Goal: Transaction & Acquisition: Book appointment/travel/reservation

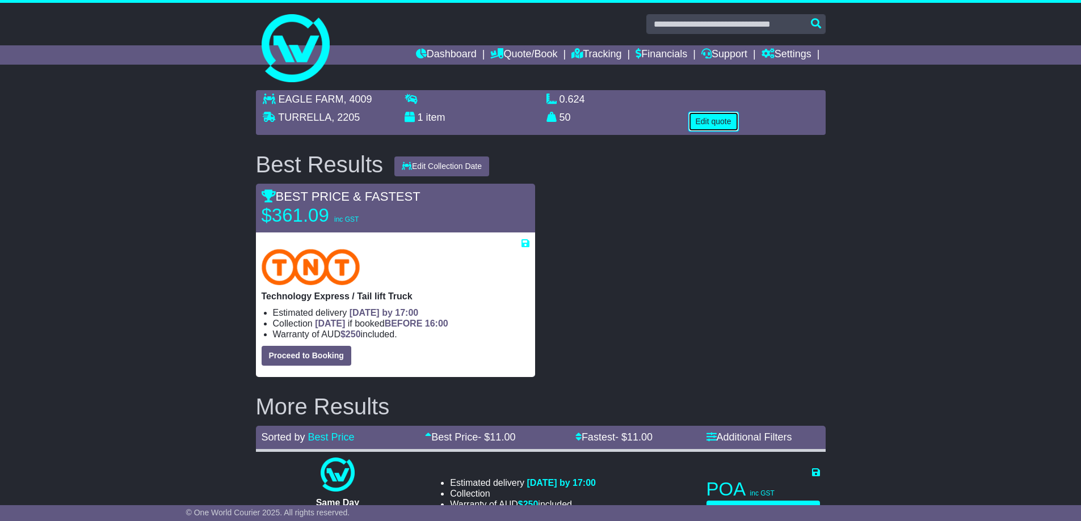
click at [722, 116] on button "Edit quote" at bounding box center [713, 122] width 51 height 20
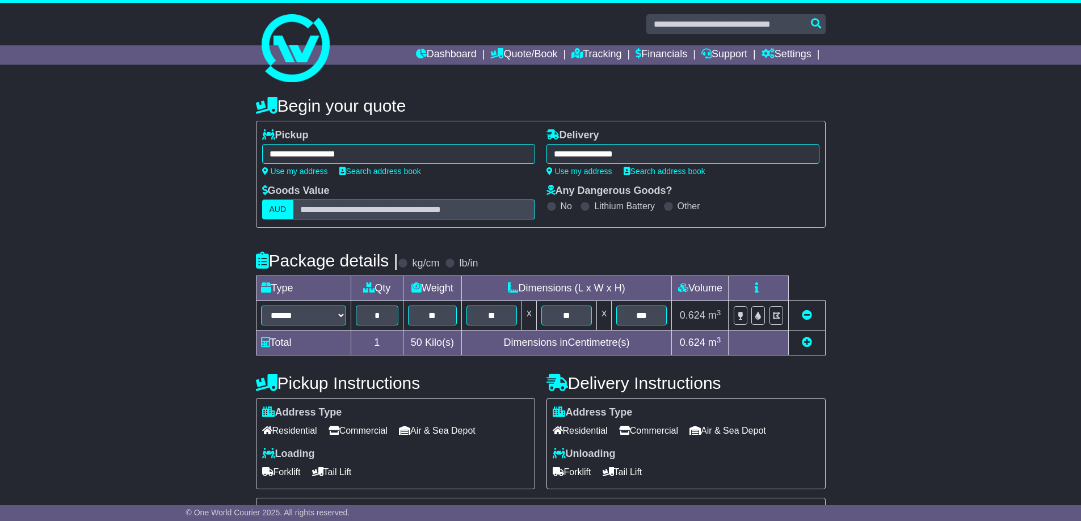
scroll to position [113, 0]
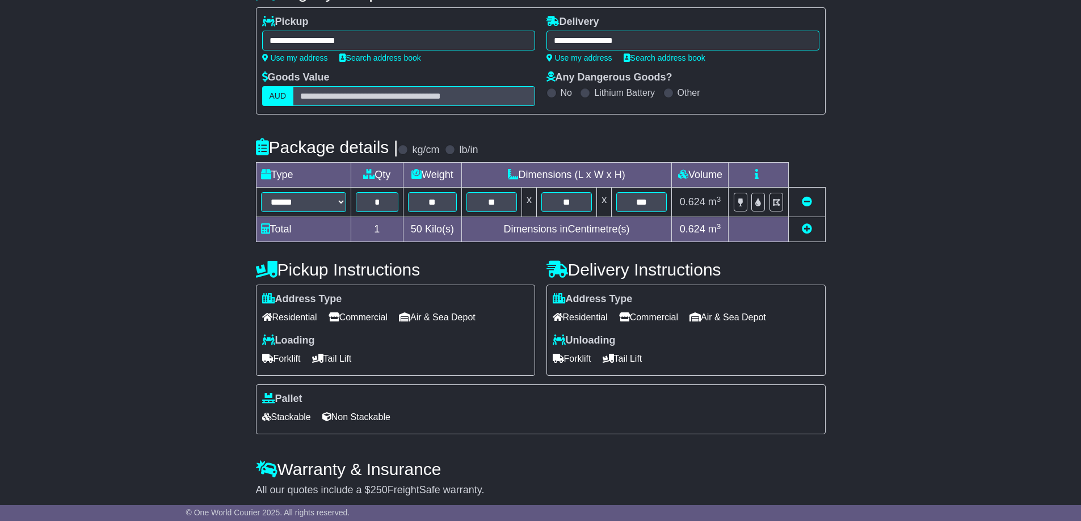
click at [574, 365] on span "Forklift" at bounding box center [572, 359] width 39 height 18
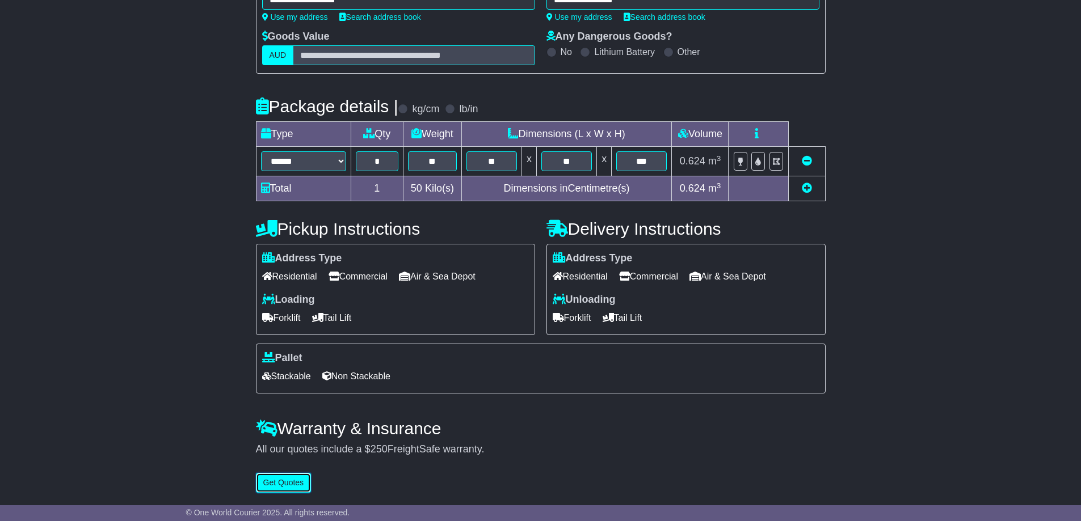
click at [286, 487] on button "Get Quotes" at bounding box center [284, 483] width 56 height 20
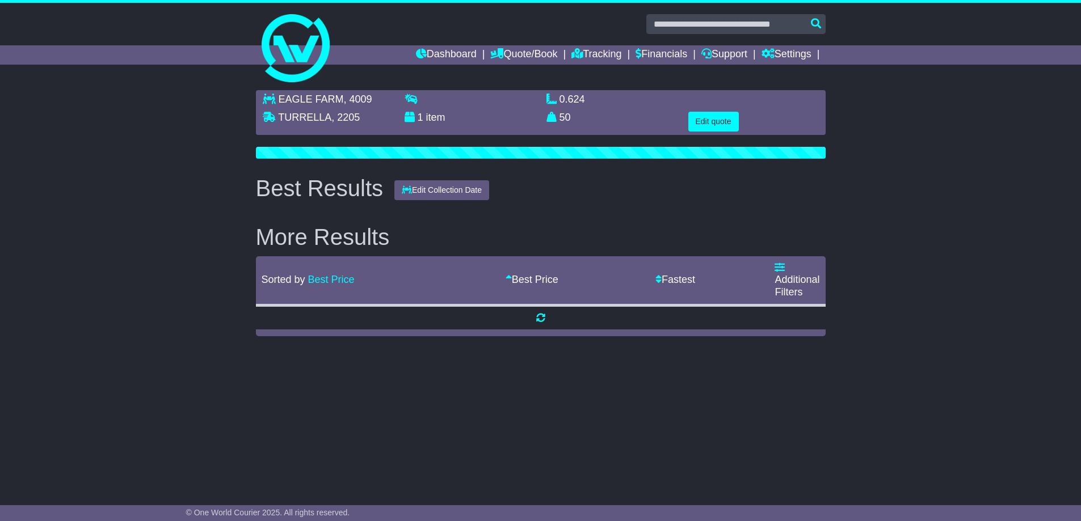
scroll to position [0, 0]
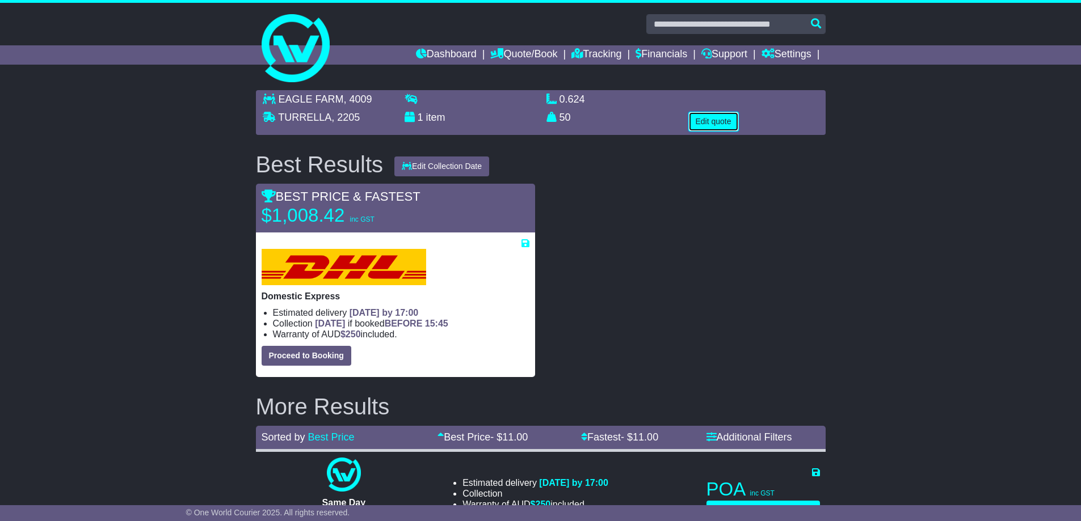
click at [723, 120] on button "Edit quote" at bounding box center [713, 122] width 51 height 20
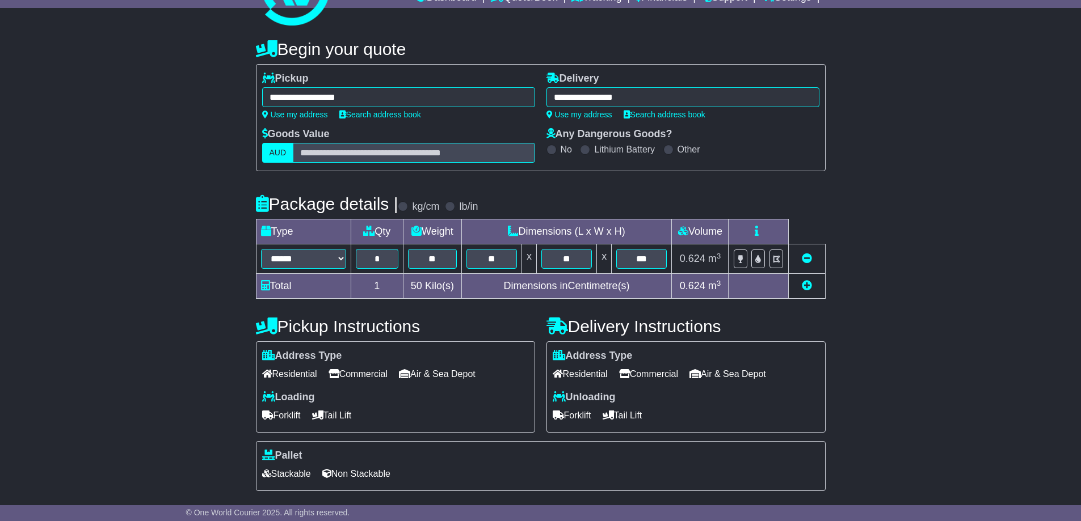
scroll to position [113, 0]
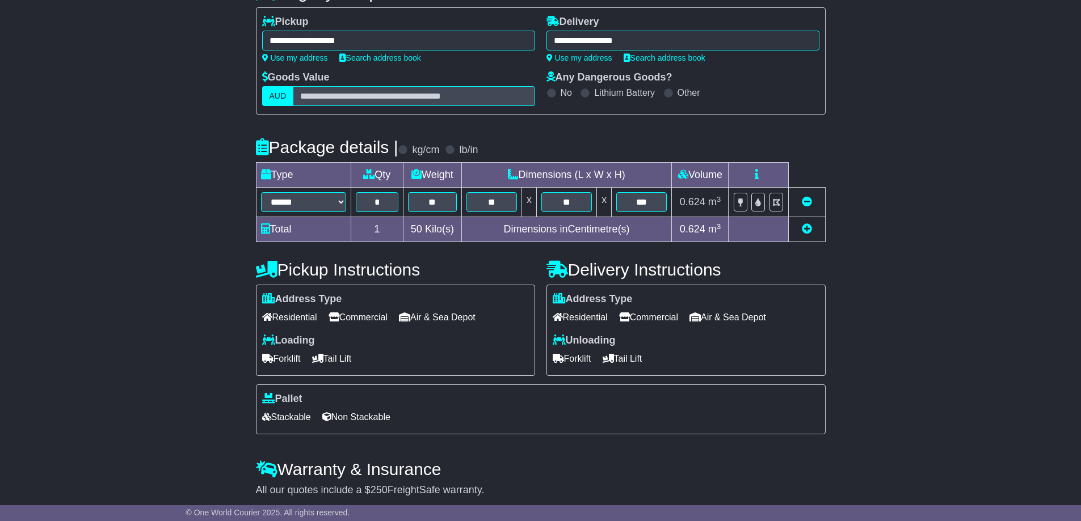
click at [664, 319] on span "Commercial" at bounding box center [648, 318] width 59 height 18
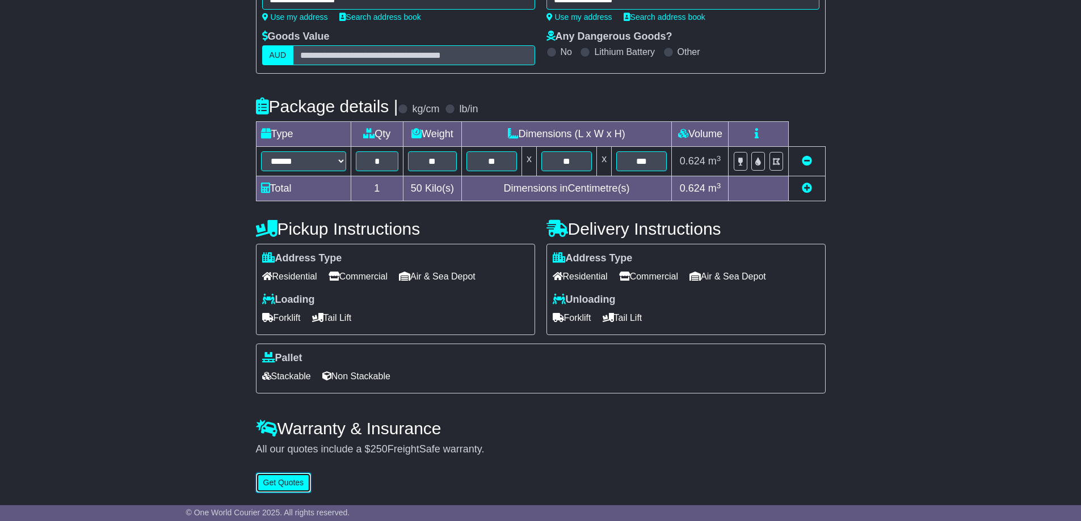
click at [291, 487] on button "Get Quotes" at bounding box center [284, 483] width 56 height 20
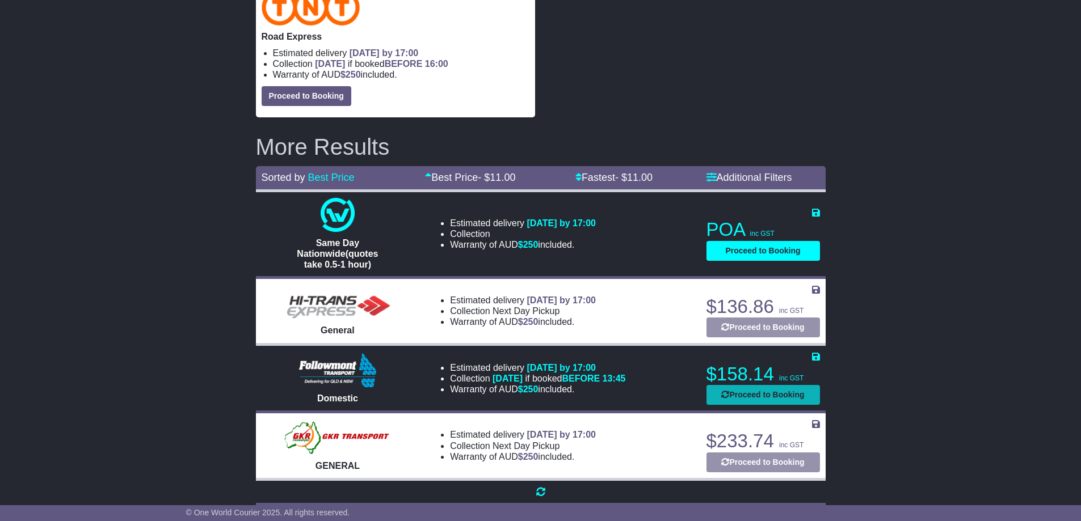
scroll to position [57, 0]
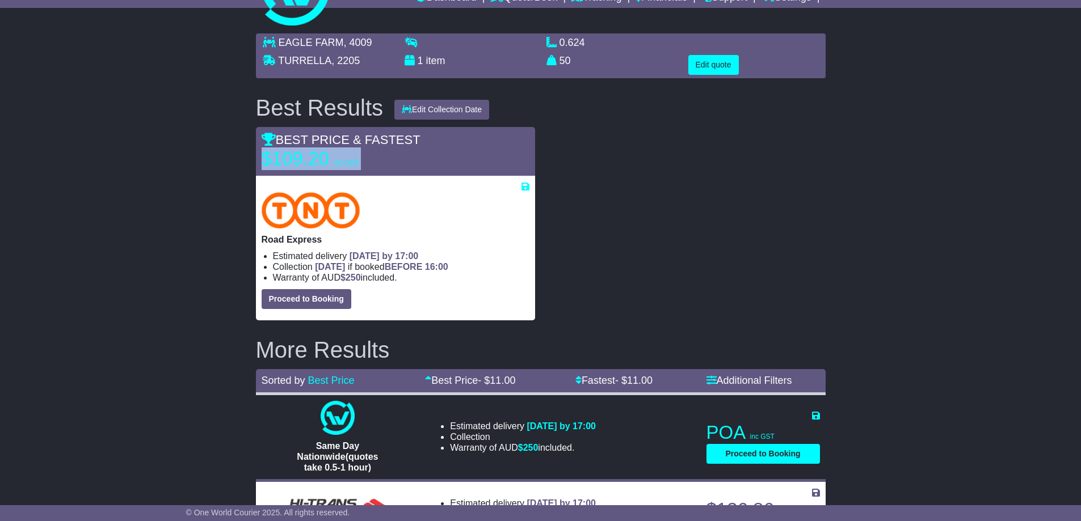
drag, startPoint x: 264, startPoint y: 155, endPoint x: 508, endPoint y: 182, distance: 246.0
click at [508, 182] on div "BEST PRICE & FASTEST $109.20 inc GST Road Express Estimated delivery [DATE] by …" at bounding box center [395, 224] width 279 height 194
click at [381, 162] on p "$109.20 inc GST" at bounding box center [333, 159] width 142 height 23
click at [719, 71] on button "Edit quote" at bounding box center [713, 65] width 51 height 20
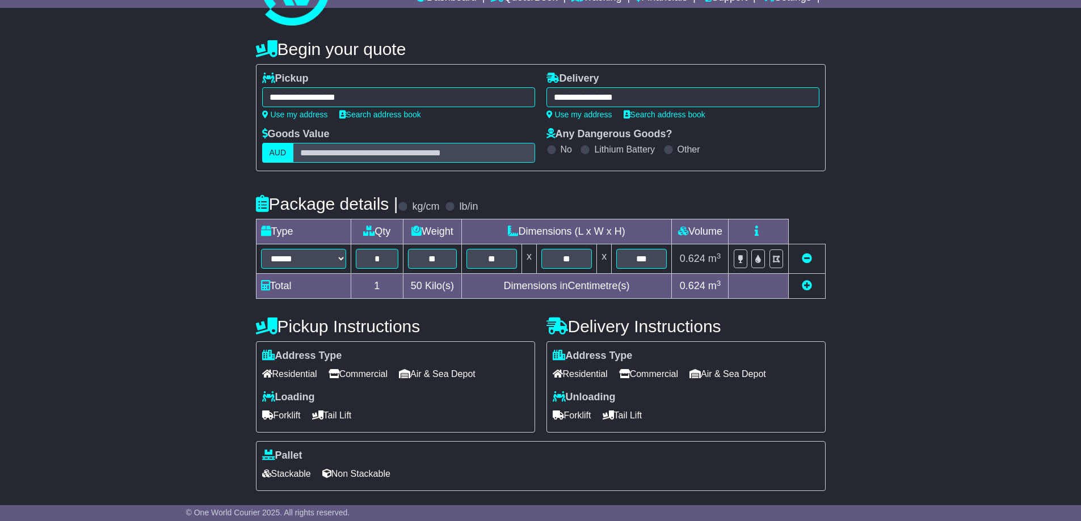
click at [594, 375] on span "Residential" at bounding box center [580, 374] width 55 height 18
click at [635, 420] on span "Tail Lift" at bounding box center [623, 416] width 40 height 18
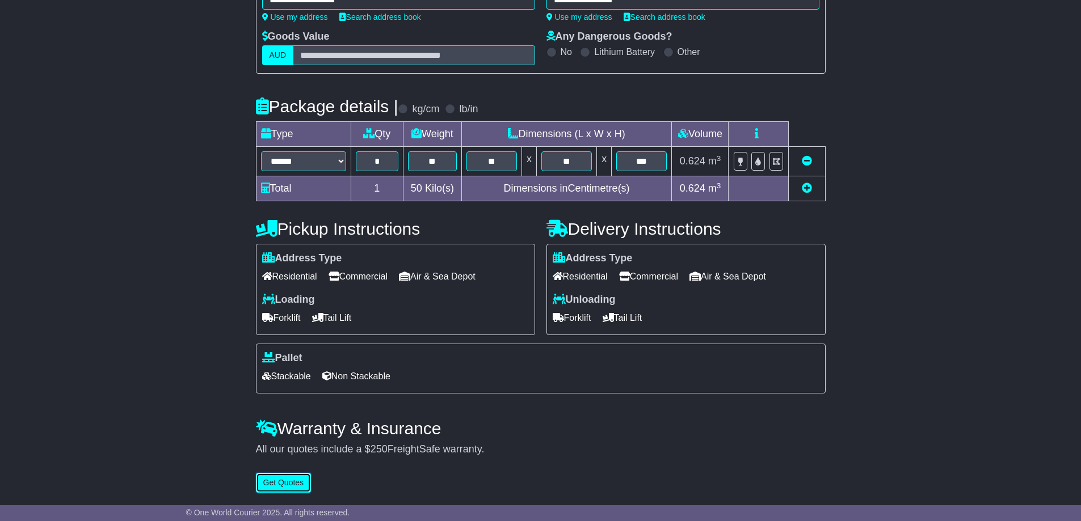
click at [291, 485] on button "Get Quotes" at bounding box center [284, 483] width 56 height 20
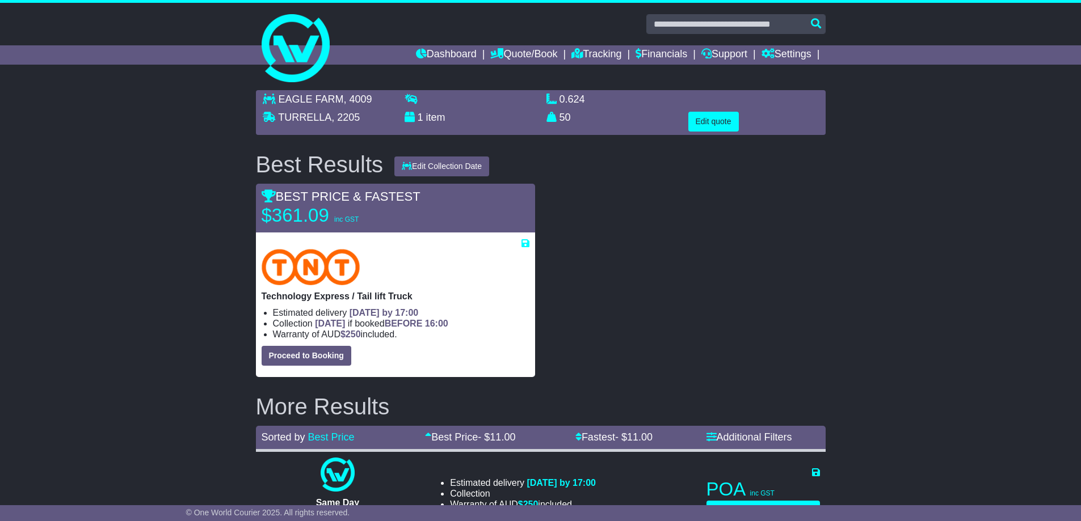
scroll to position [113, 0]
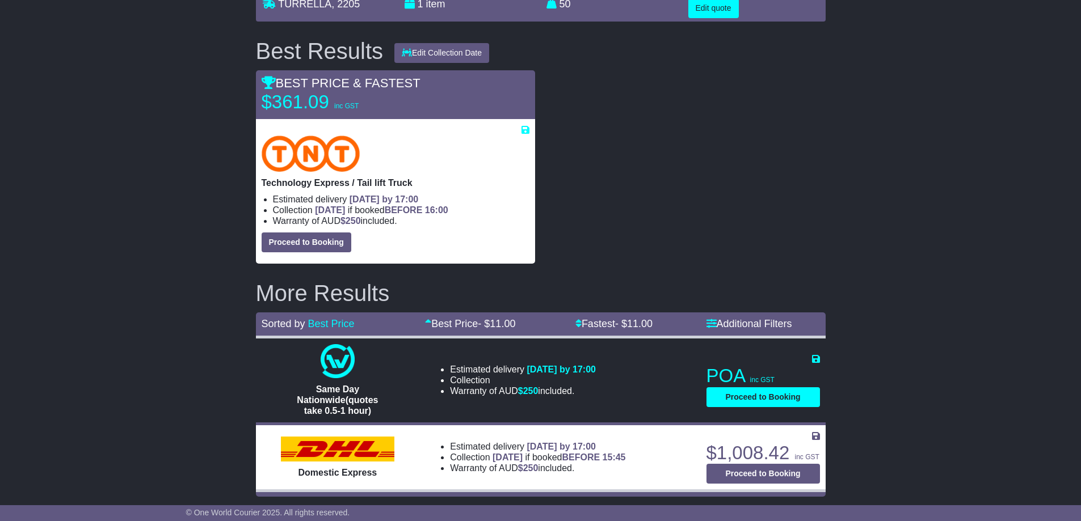
drag, startPoint x: 274, startPoint y: 100, endPoint x: 444, endPoint y: 103, distance: 170.3
click at [444, 103] on div "BEST PRICE & FASTEST $361.09 inc GST" at bounding box center [395, 94] width 279 height 37
click at [448, 105] on div "BEST PRICE & FASTEST $361.09 inc GST" at bounding box center [395, 94] width 279 height 37
drag, startPoint x: 292, startPoint y: 106, endPoint x: 305, endPoint y: 103, distance: 13.2
click at [305, 103] on p "$361.09 inc GST" at bounding box center [333, 102] width 142 height 23
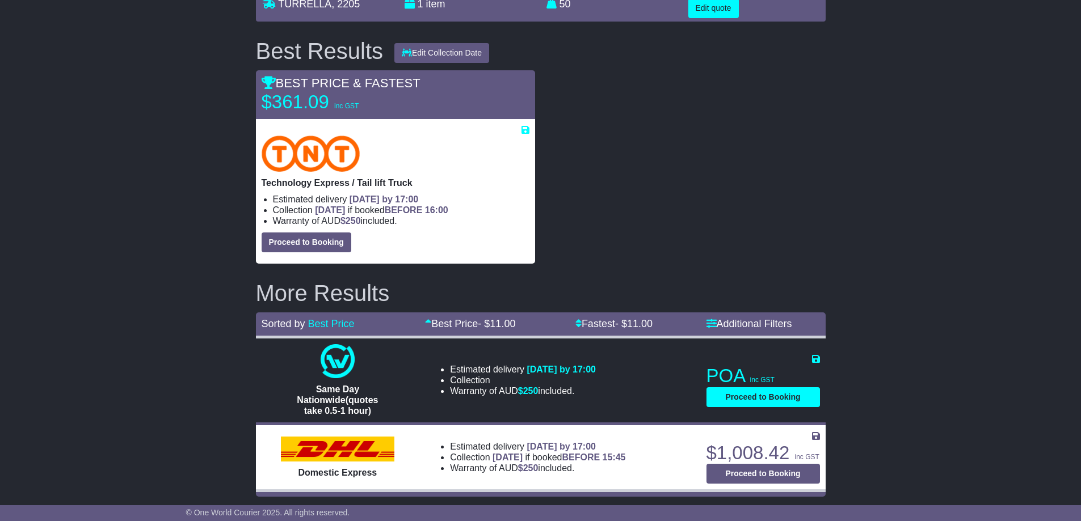
click at [411, 101] on div "BEST PRICE & FASTEST $361.09 inc GST" at bounding box center [395, 94] width 279 height 37
click at [634, 216] on div at bounding box center [686, 167] width 291 height 194
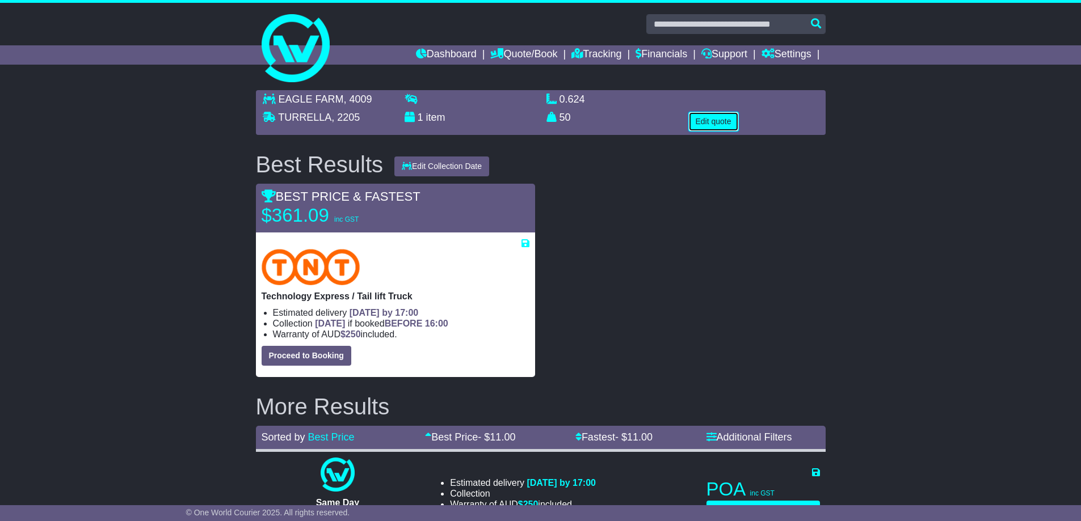
click at [721, 124] on button "Edit quote" at bounding box center [713, 122] width 51 height 20
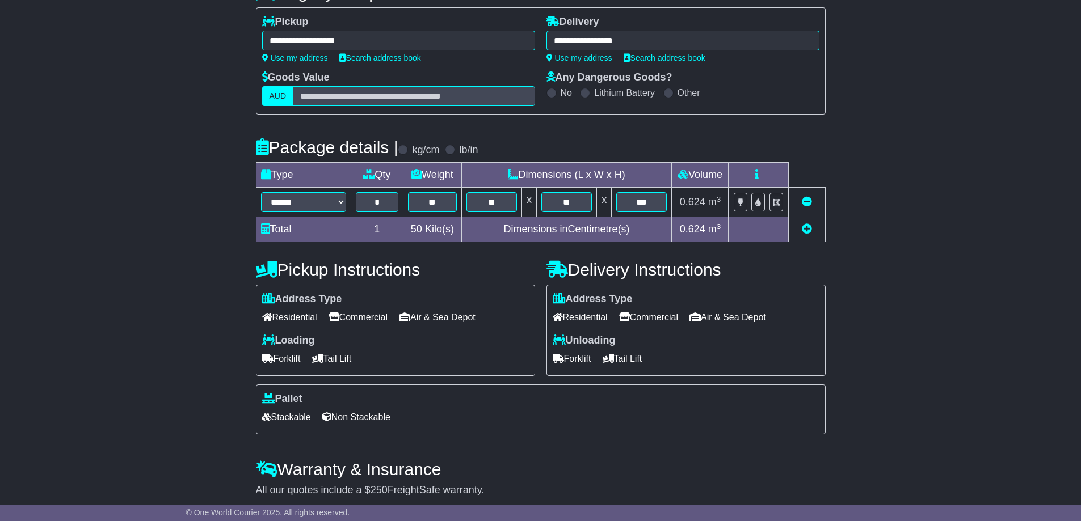
scroll to position [158, 0]
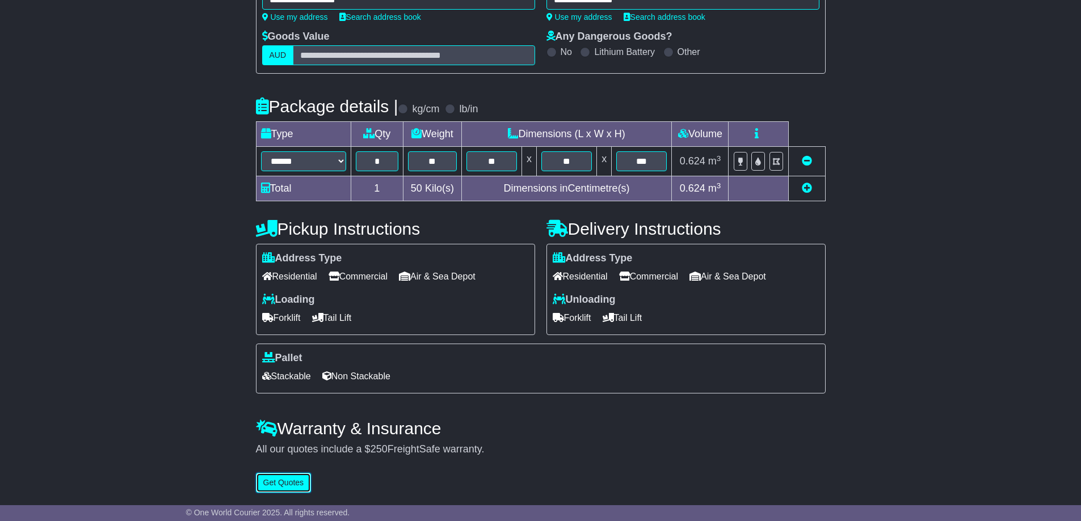
click at [279, 477] on button "Get Quotes" at bounding box center [284, 483] width 56 height 20
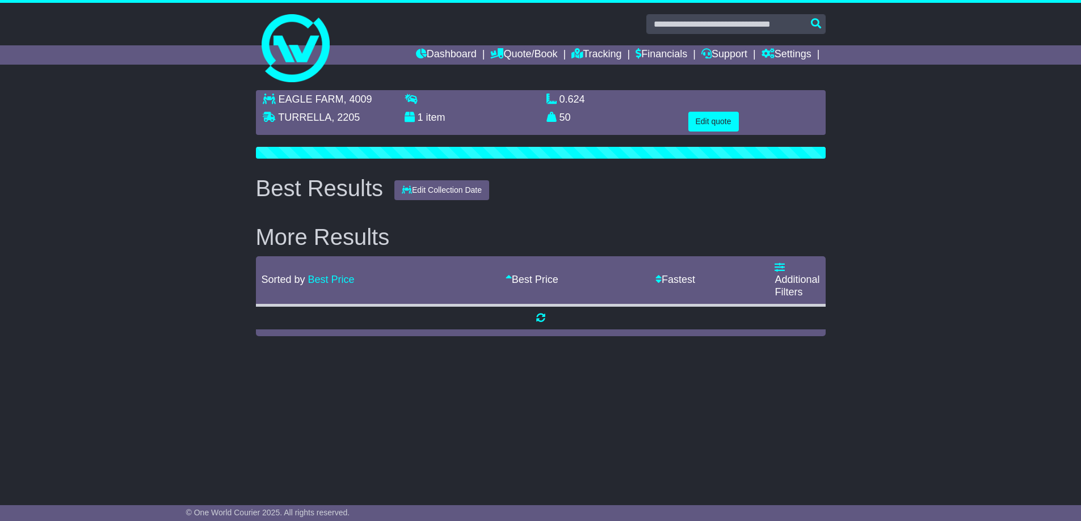
scroll to position [0, 0]
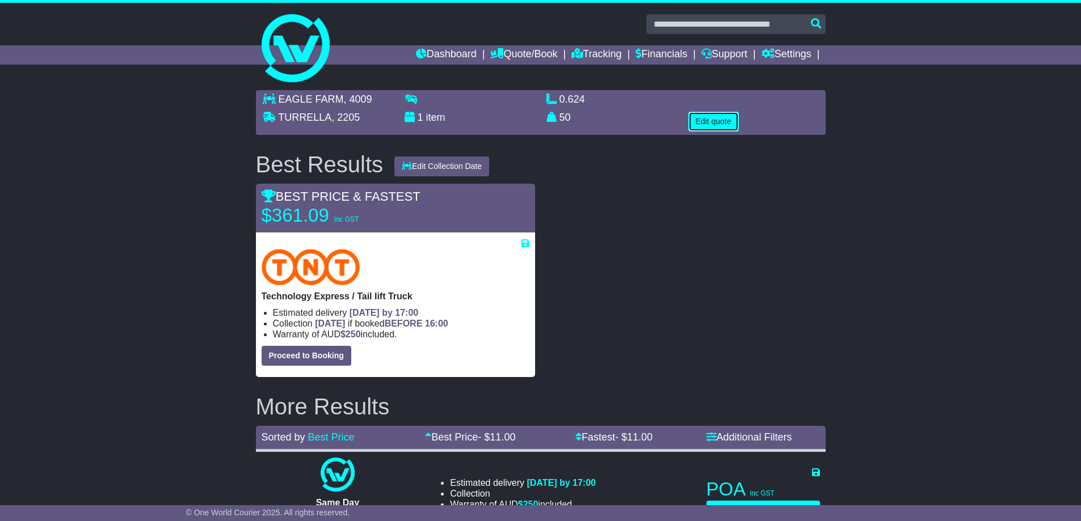
click at [717, 123] on button "Edit quote" at bounding box center [713, 122] width 51 height 20
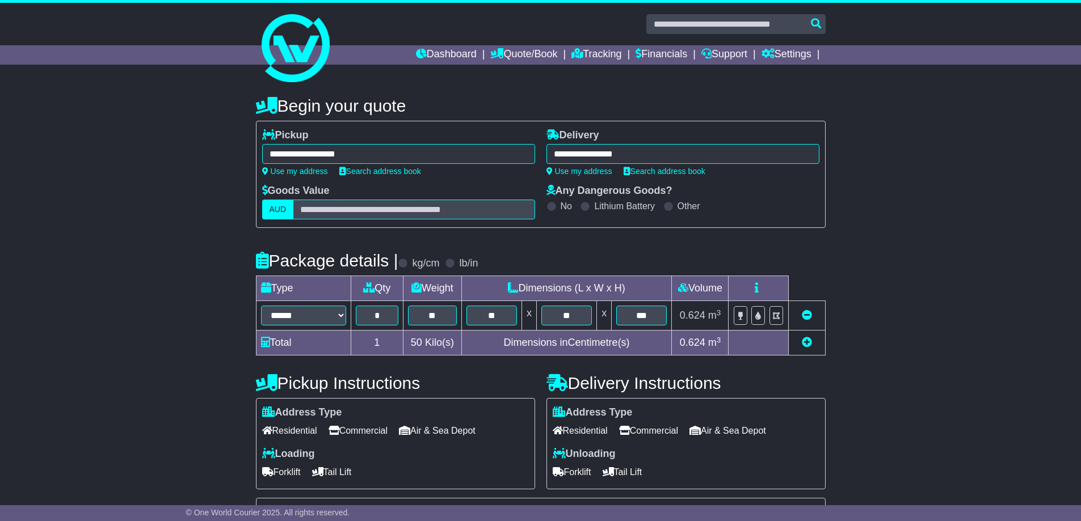
scroll to position [113, 0]
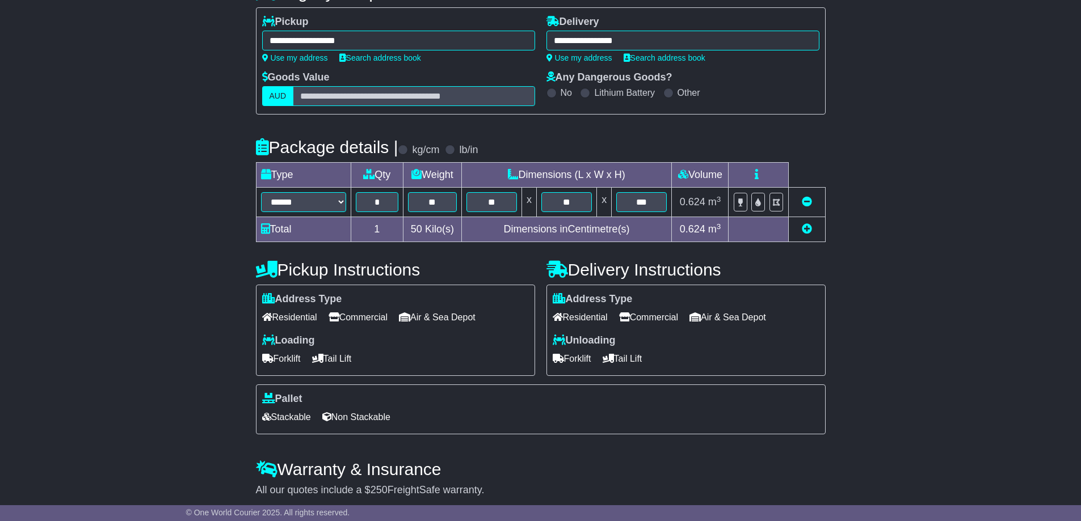
click at [664, 317] on span "Commercial" at bounding box center [648, 318] width 59 height 18
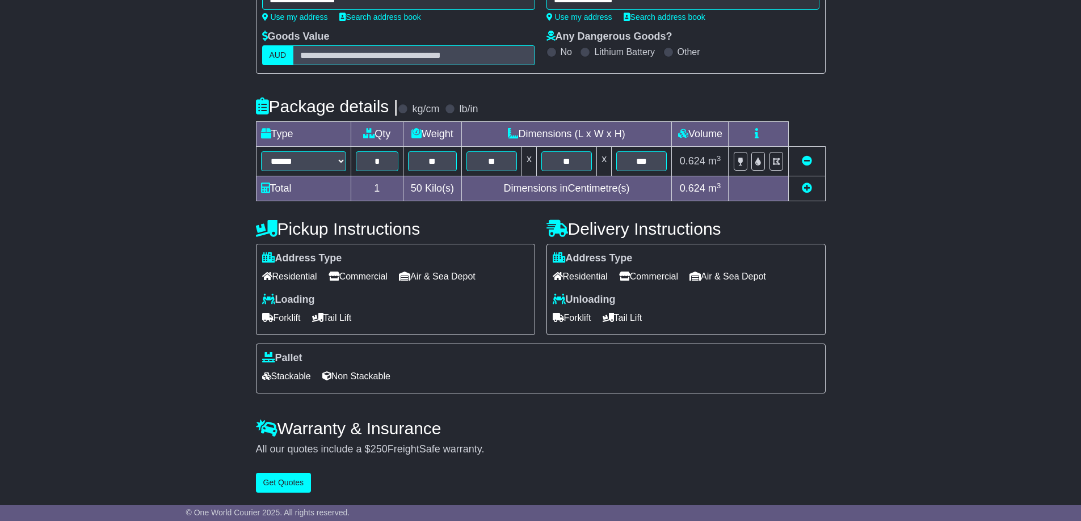
click at [759, 351] on div "Pallet Stackable Non Stackable" at bounding box center [541, 369] width 570 height 50
